Goal: Transaction & Acquisition: Obtain resource

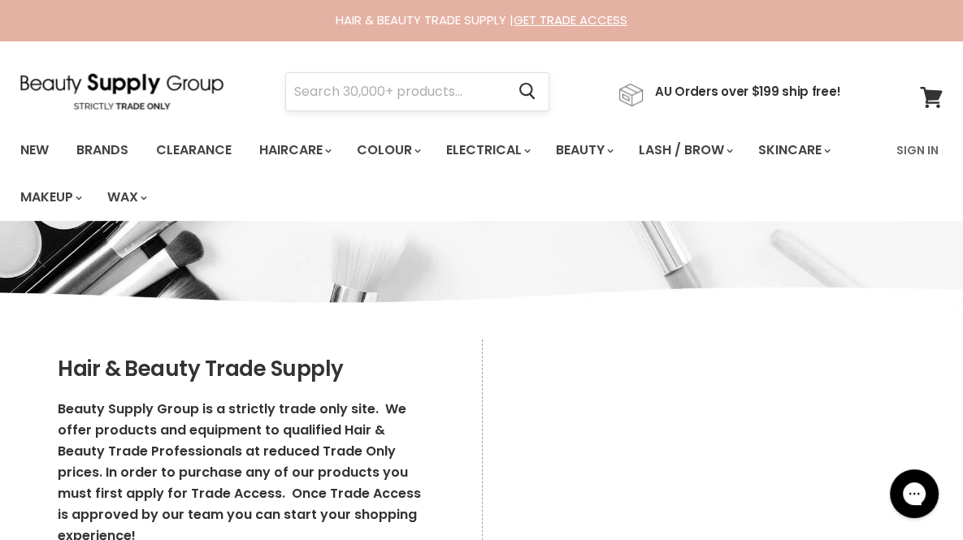
click at [362, 94] on input "Search" at bounding box center [395, 91] width 219 height 37
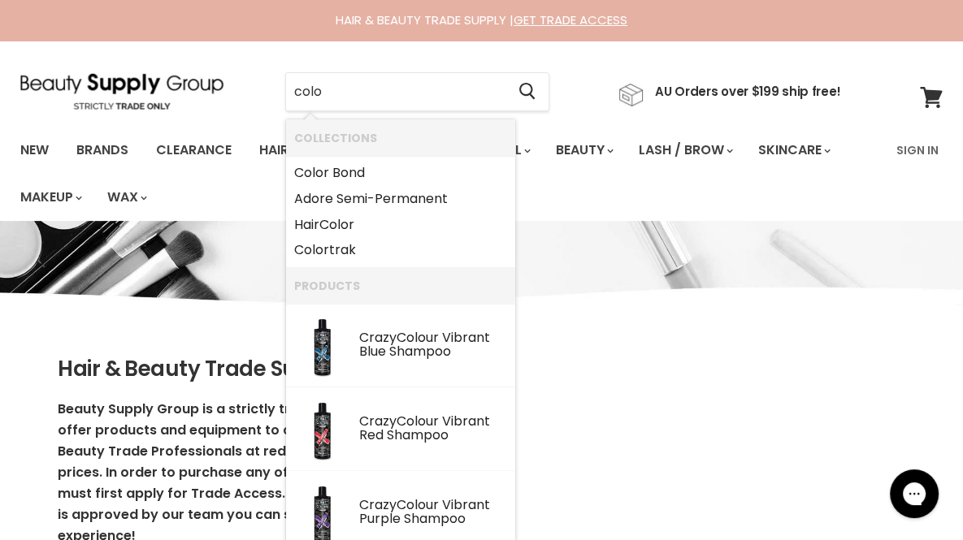
type input "colo"
click at [587, 50] on section "Menu colo Cancel" at bounding box center [481, 84] width 963 height 86
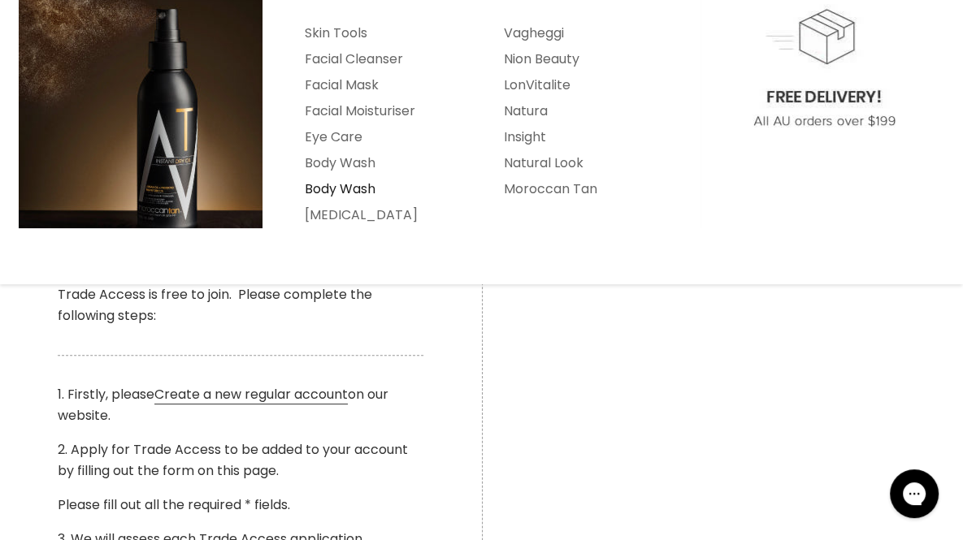
scroll to position [283, 0]
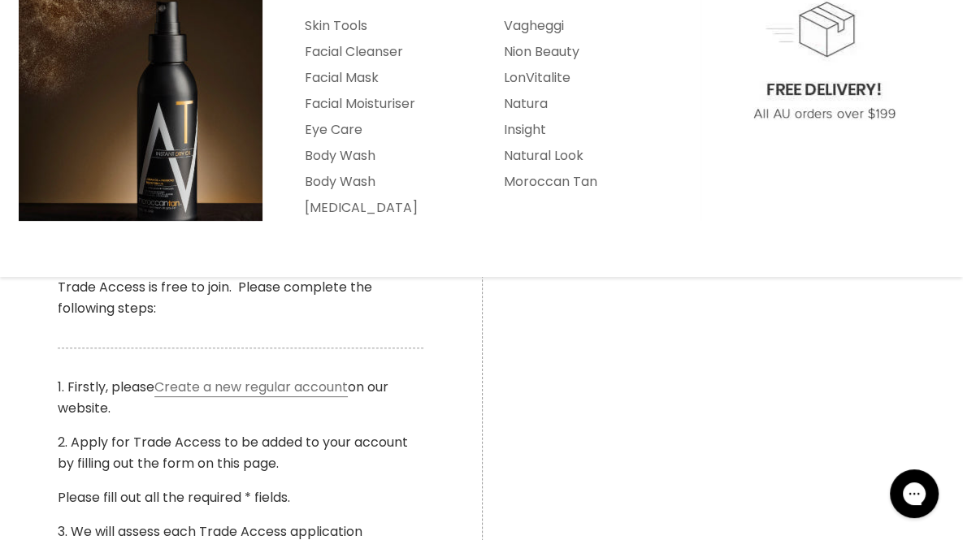
click at [258, 384] on link "Create a new regular account" at bounding box center [250, 387] width 193 height 19
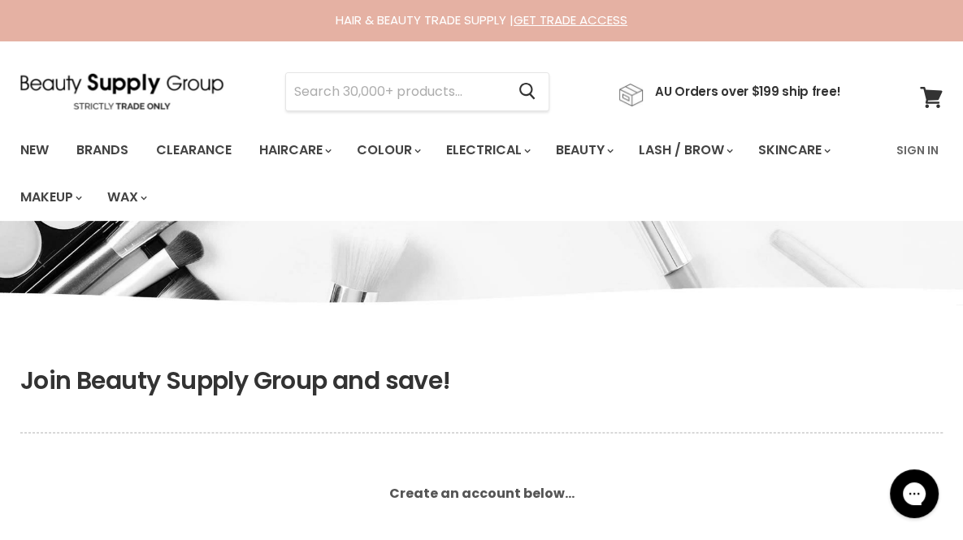
scroll to position [269, 0]
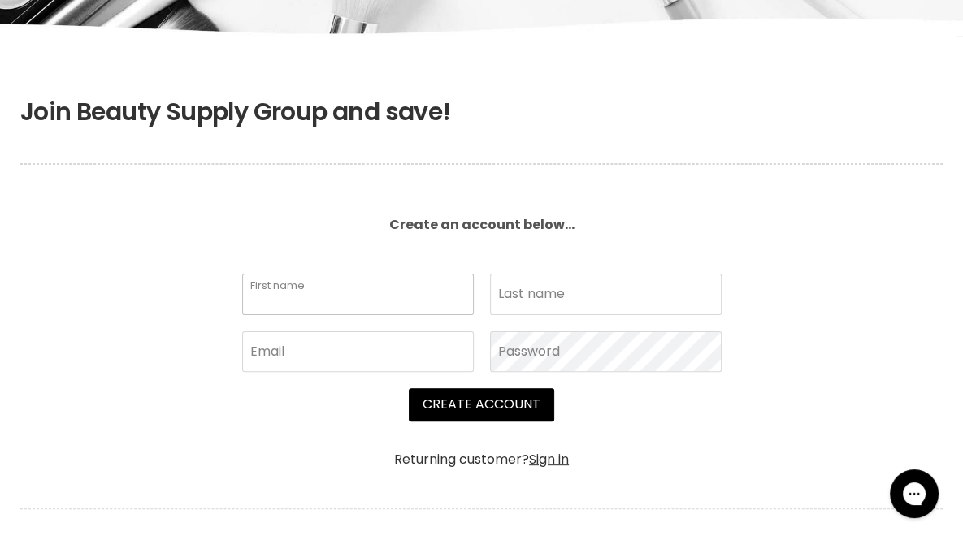
click at [359, 293] on input "First name" at bounding box center [358, 294] width 232 height 41
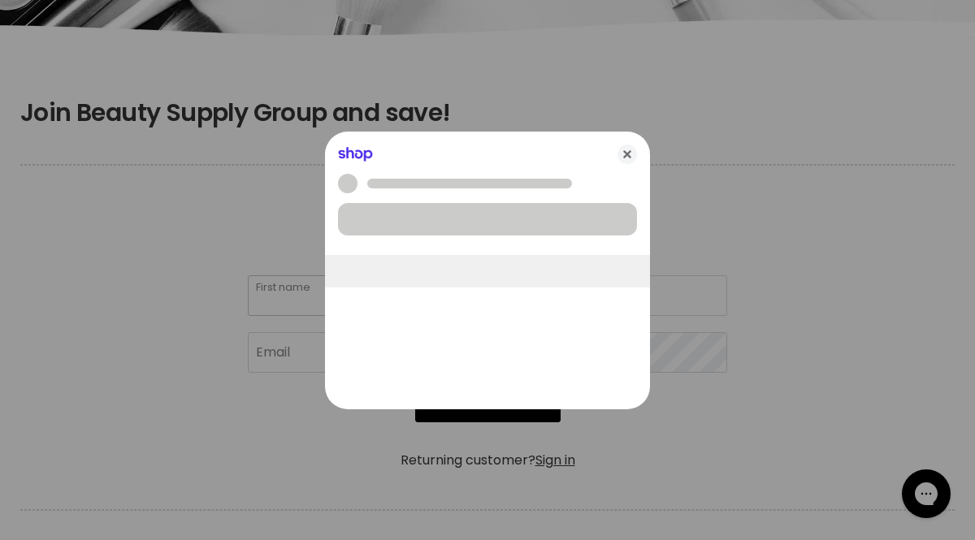
type input "Sarah"
type input "Absalom"
type input "[EMAIL_ADDRESS][DOMAIN_NAME]"
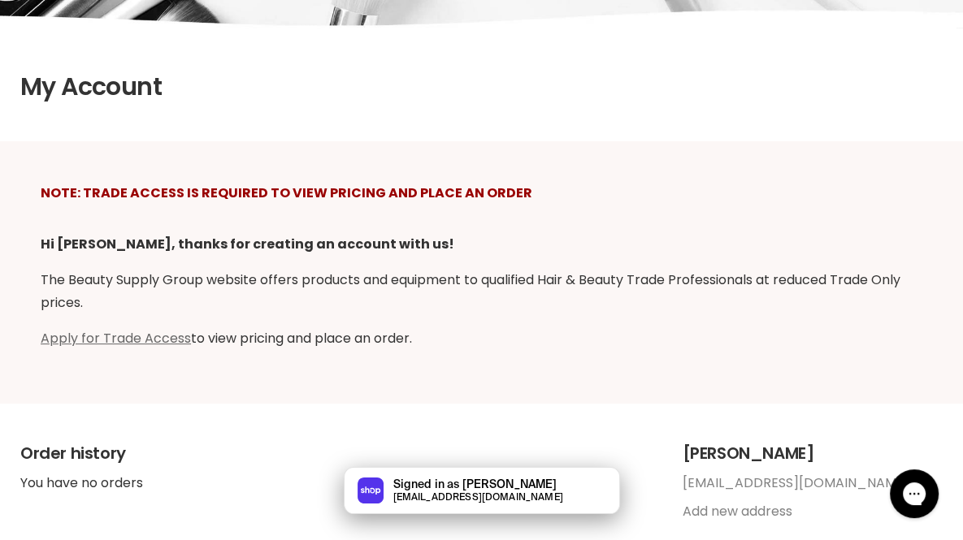
scroll to position [278, 0]
click at [166, 331] on link "Apply for Trade Access" at bounding box center [116, 337] width 150 height 19
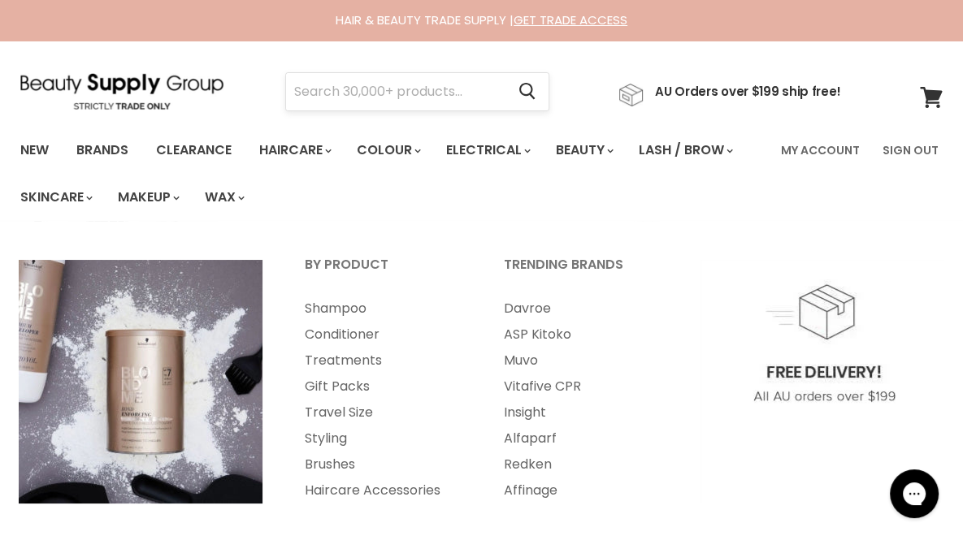
click at [409, 89] on input "Search" at bounding box center [395, 91] width 219 height 37
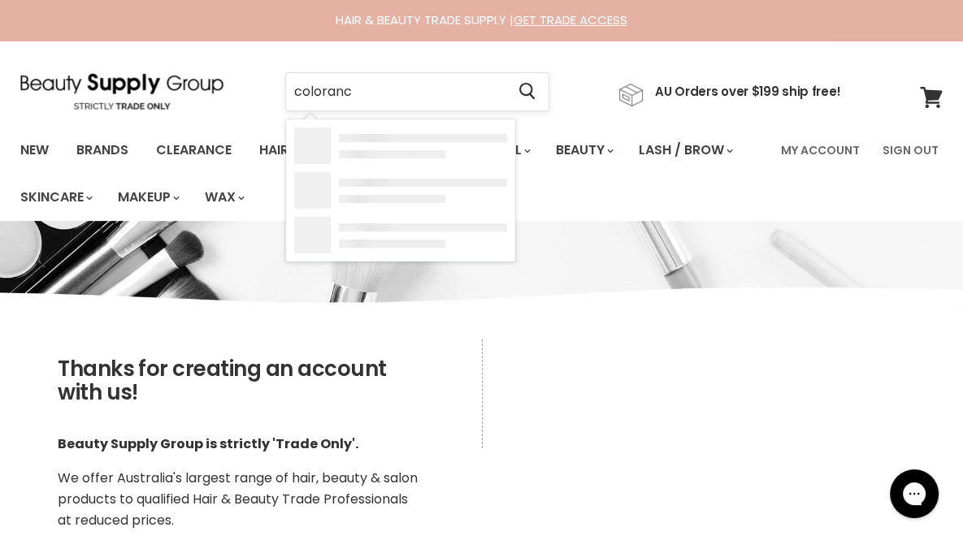
type input "colorance"
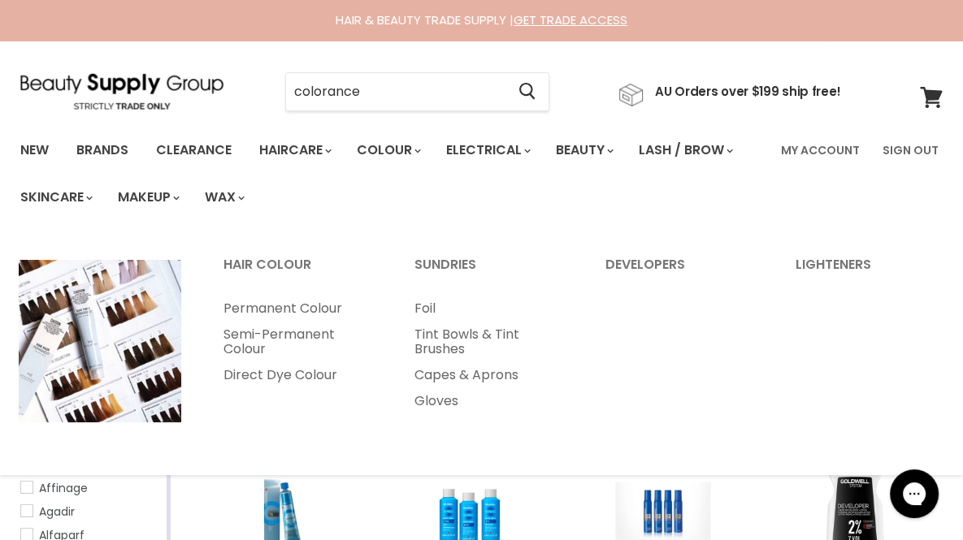
scroll to position [195, 0]
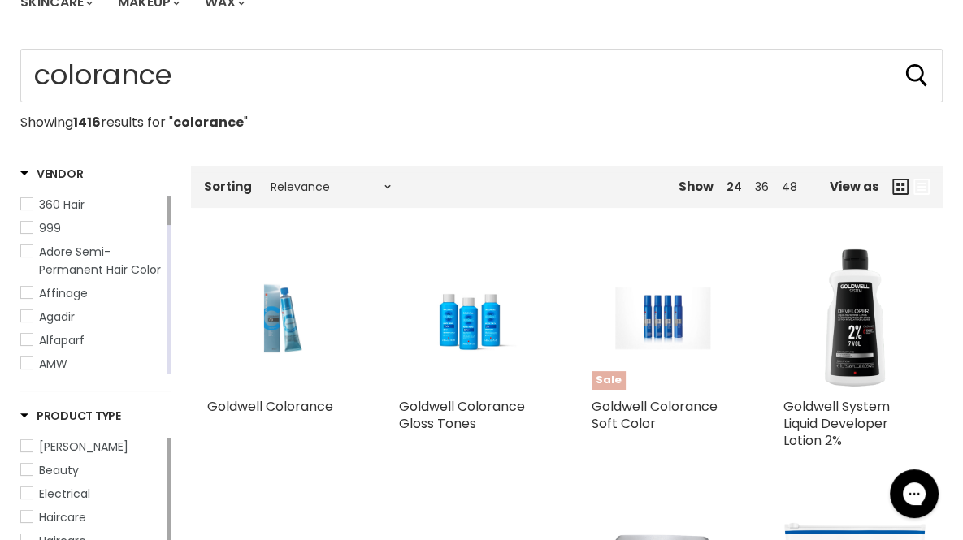
click at [273, 330] on img "Main content" at bounding box center [279, 318] width 96 height 143
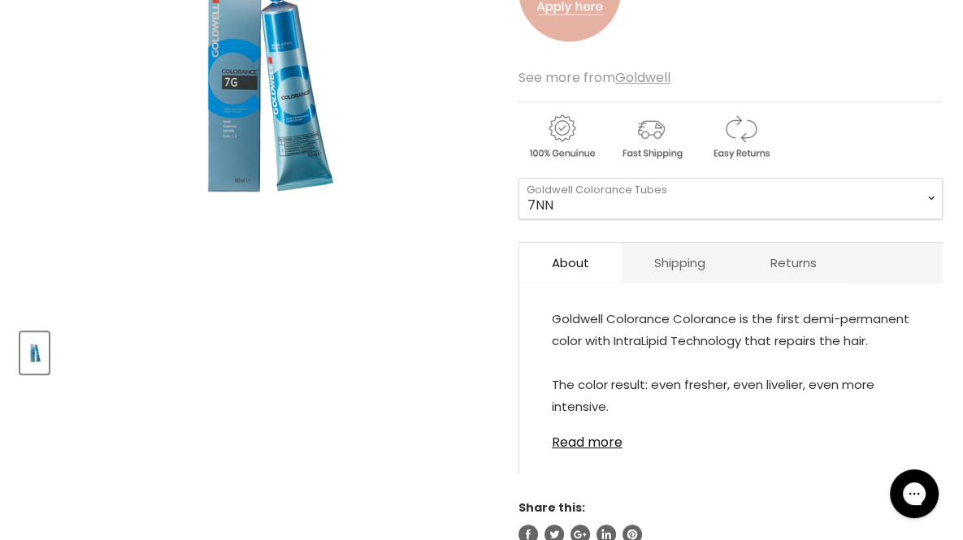
scroll to position [413, 0]
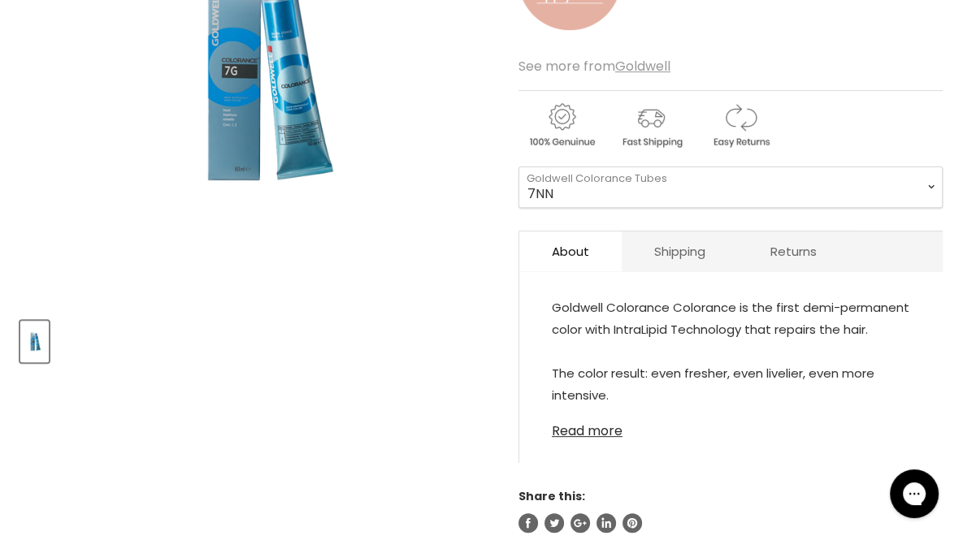
click at [595, 423] on link "Read more" at bounding box center [731, 426] width 358 height 24
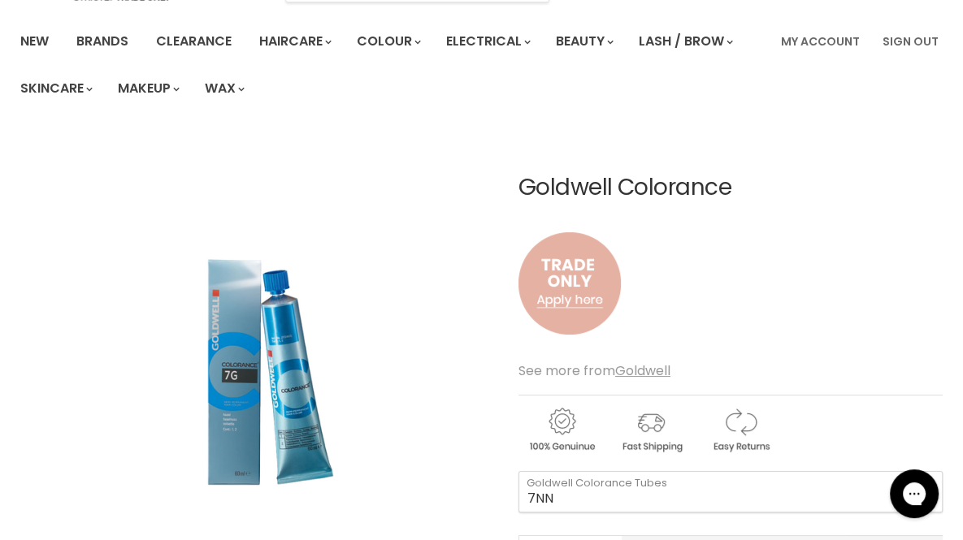
scroll to position [0, 0]
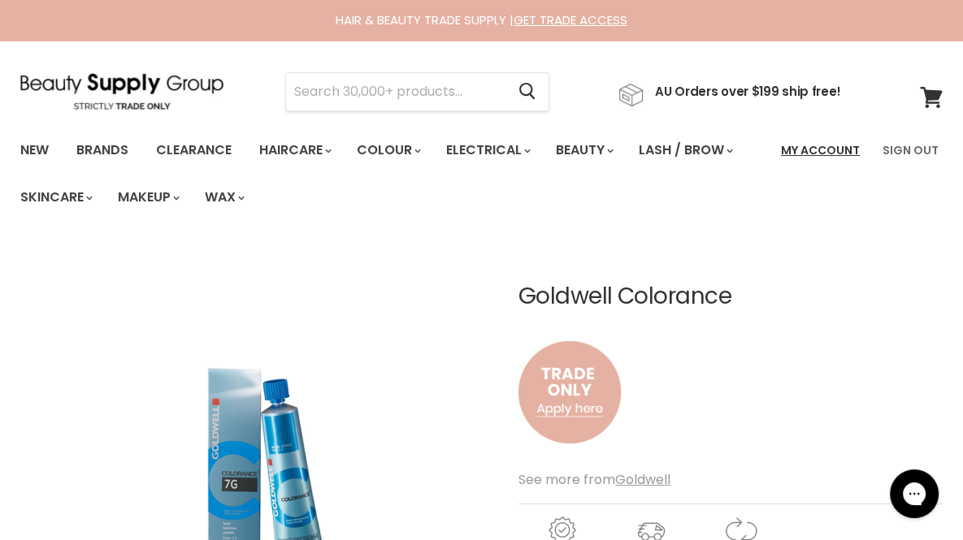
click at [845, 158] on link "My Account" at bounding box center [820, 150] width 98 height 34
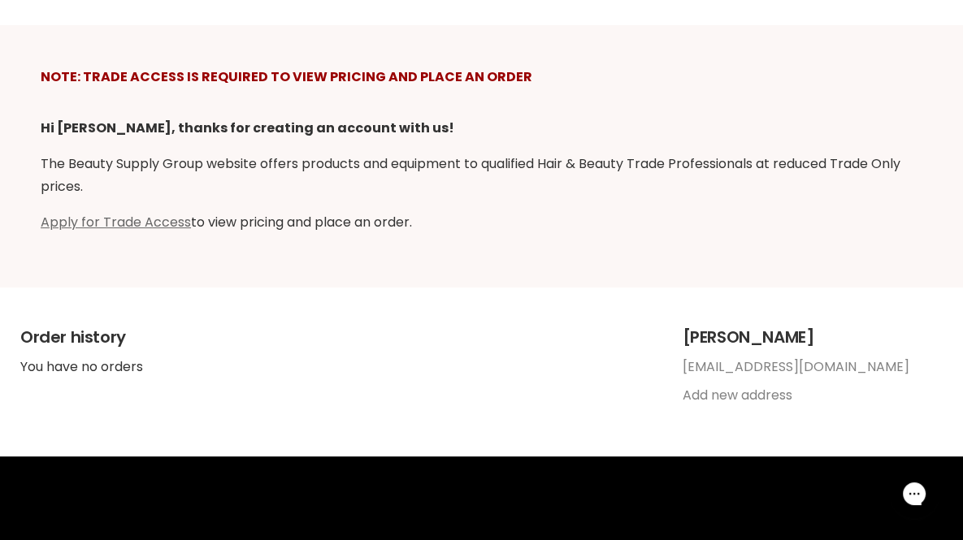
scroll to position [311, 0]
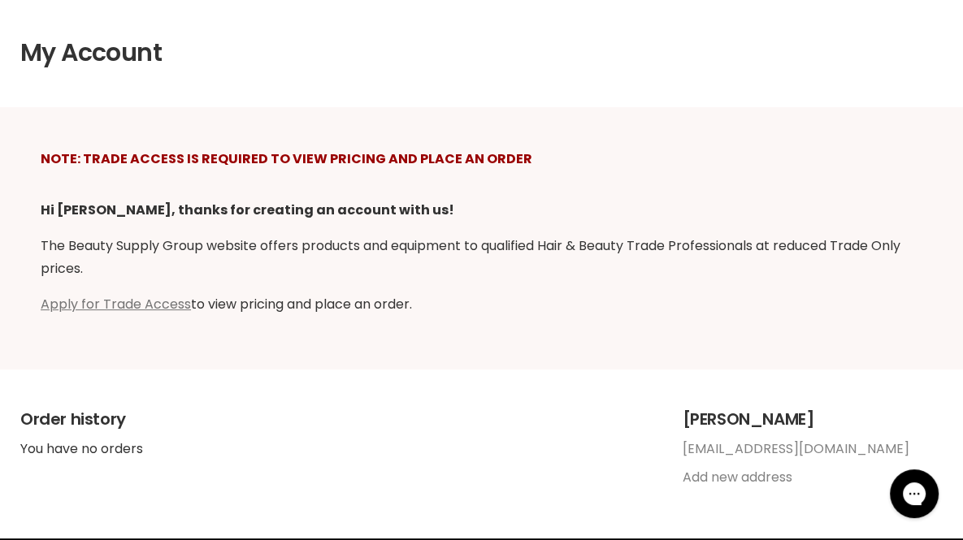
click at [122, 301] on link "Apply for Trade Access" at bounding box center [116, 304] width 150 height 19
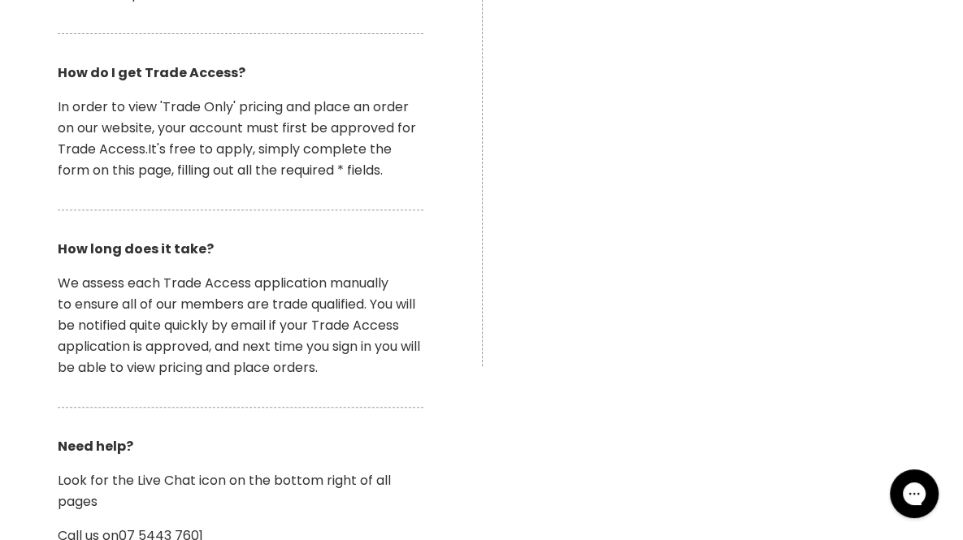
scroll to position [829, 0]
